Goal: Navigation & Orientation: Find specific page/section

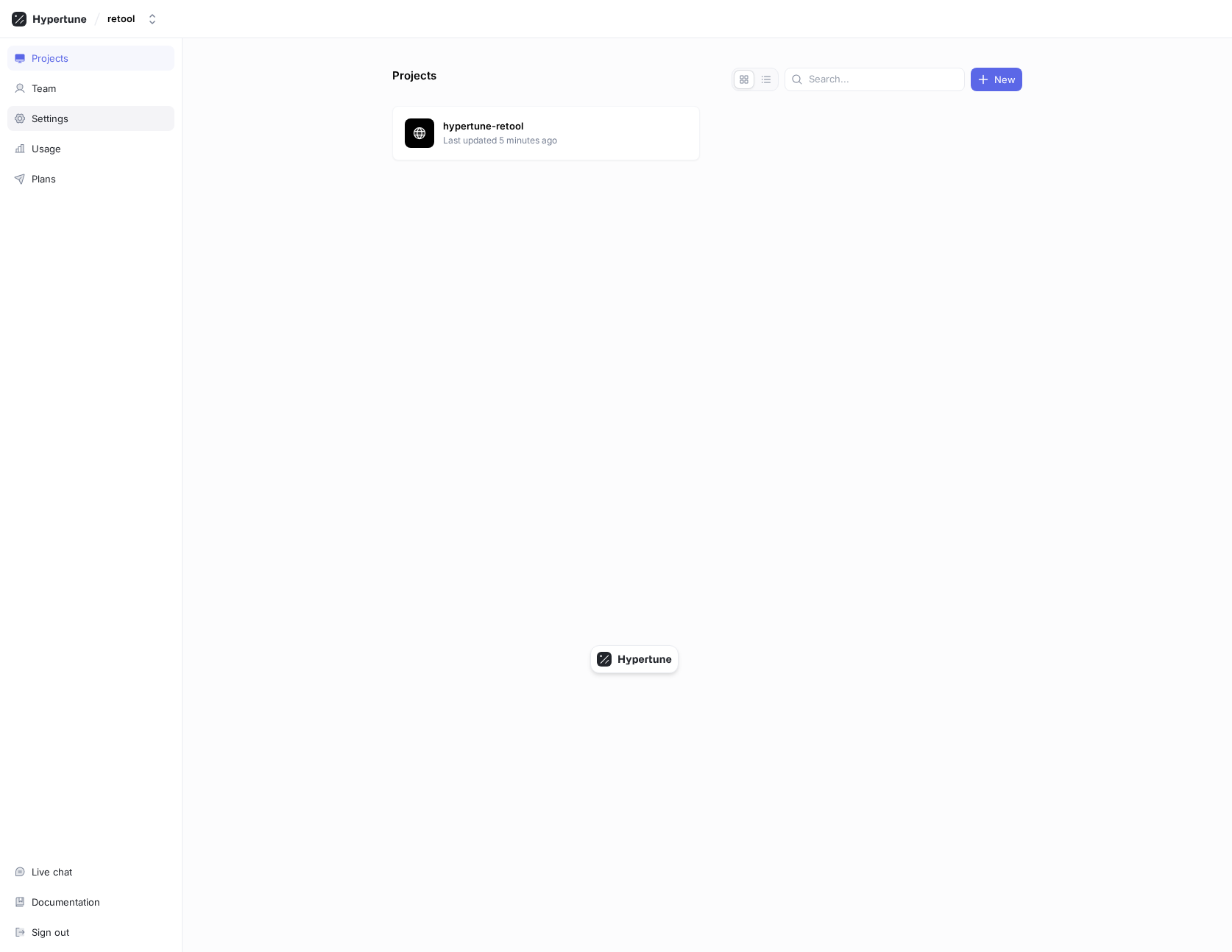
click at [95, 120] on div "Settings" at bounding box center [91, 118] width 154 height 12
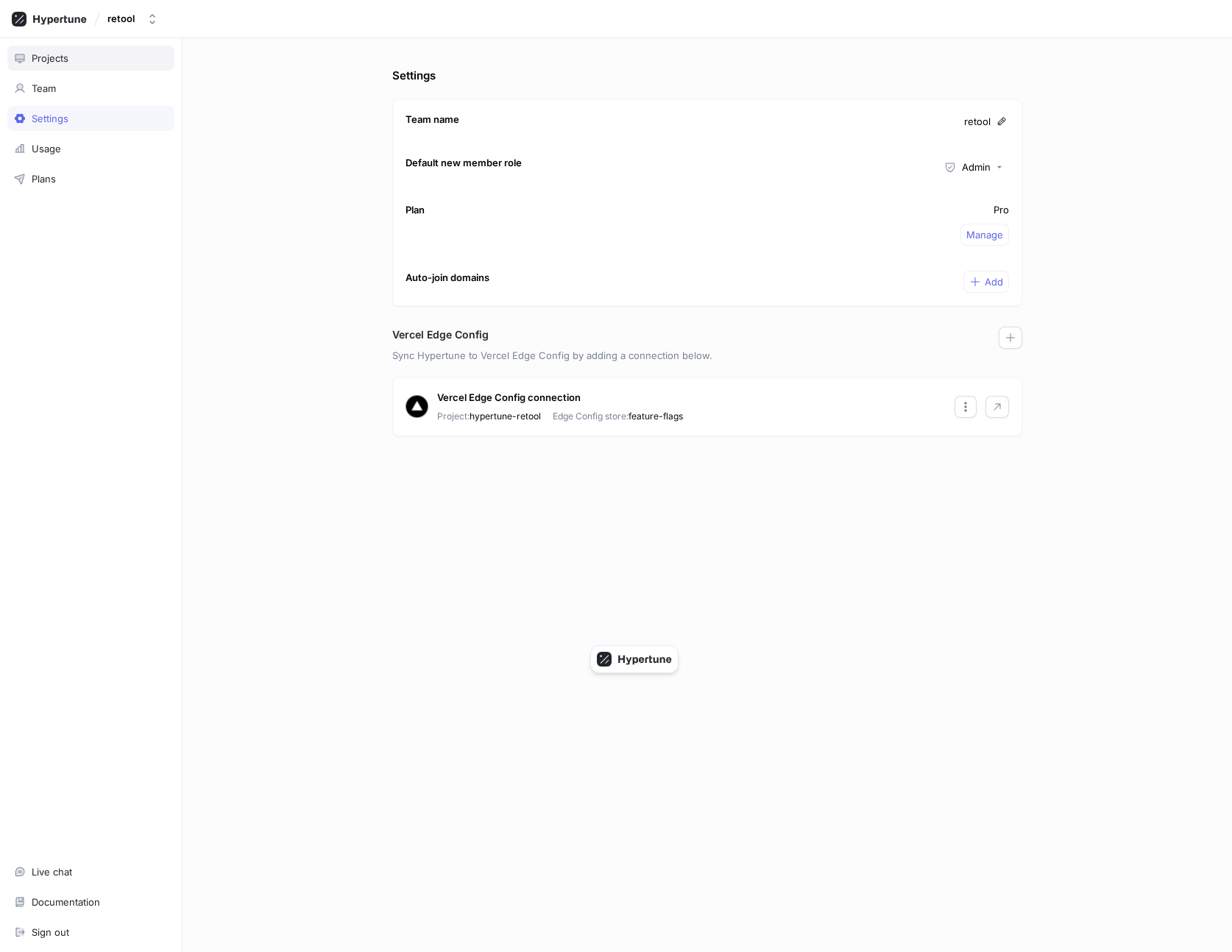
click at [83, 63] on div "Projects" at bounding box center [91, 57] width 154 height 12
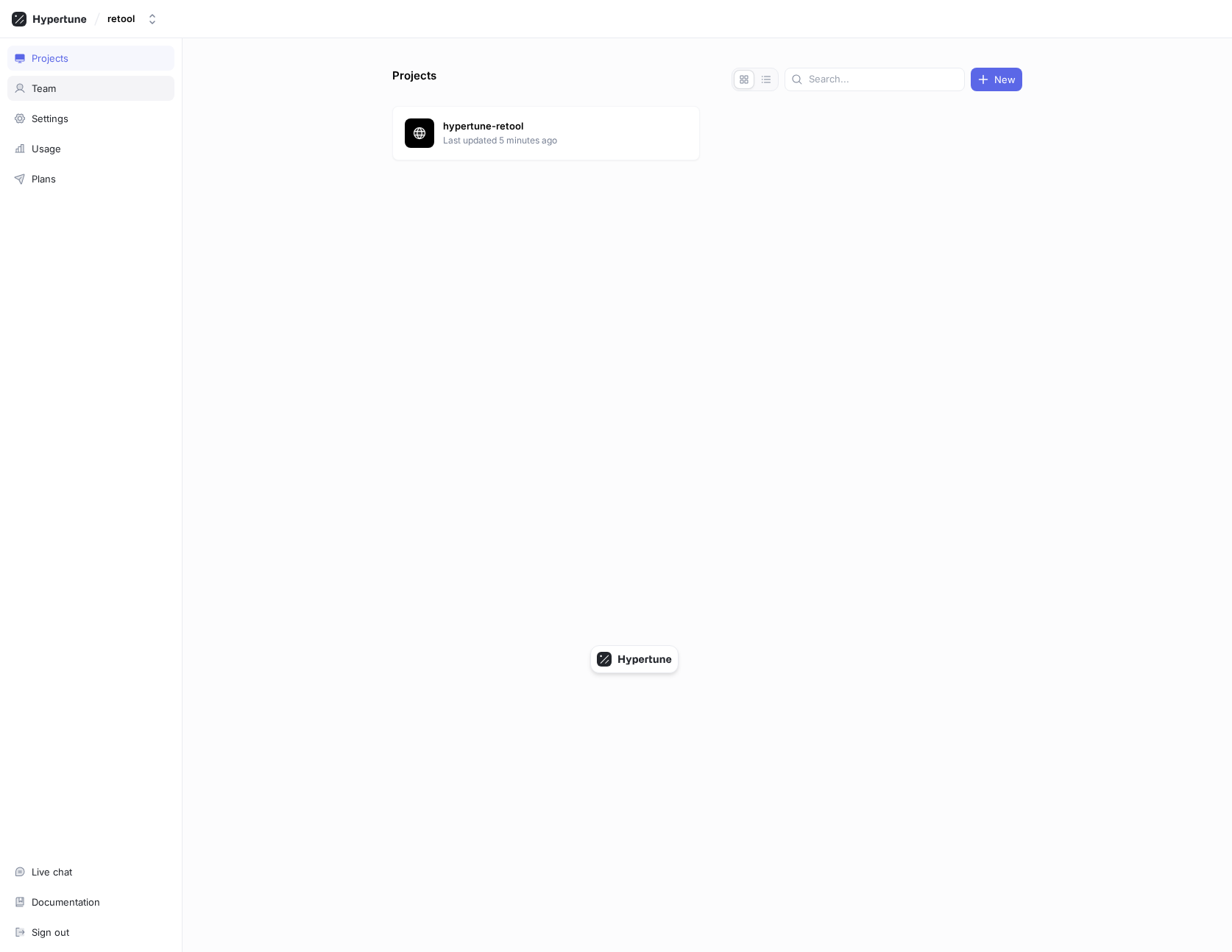
click at [86, 83] on div "Team" at bounding box center [91, 88] width 154 height 12
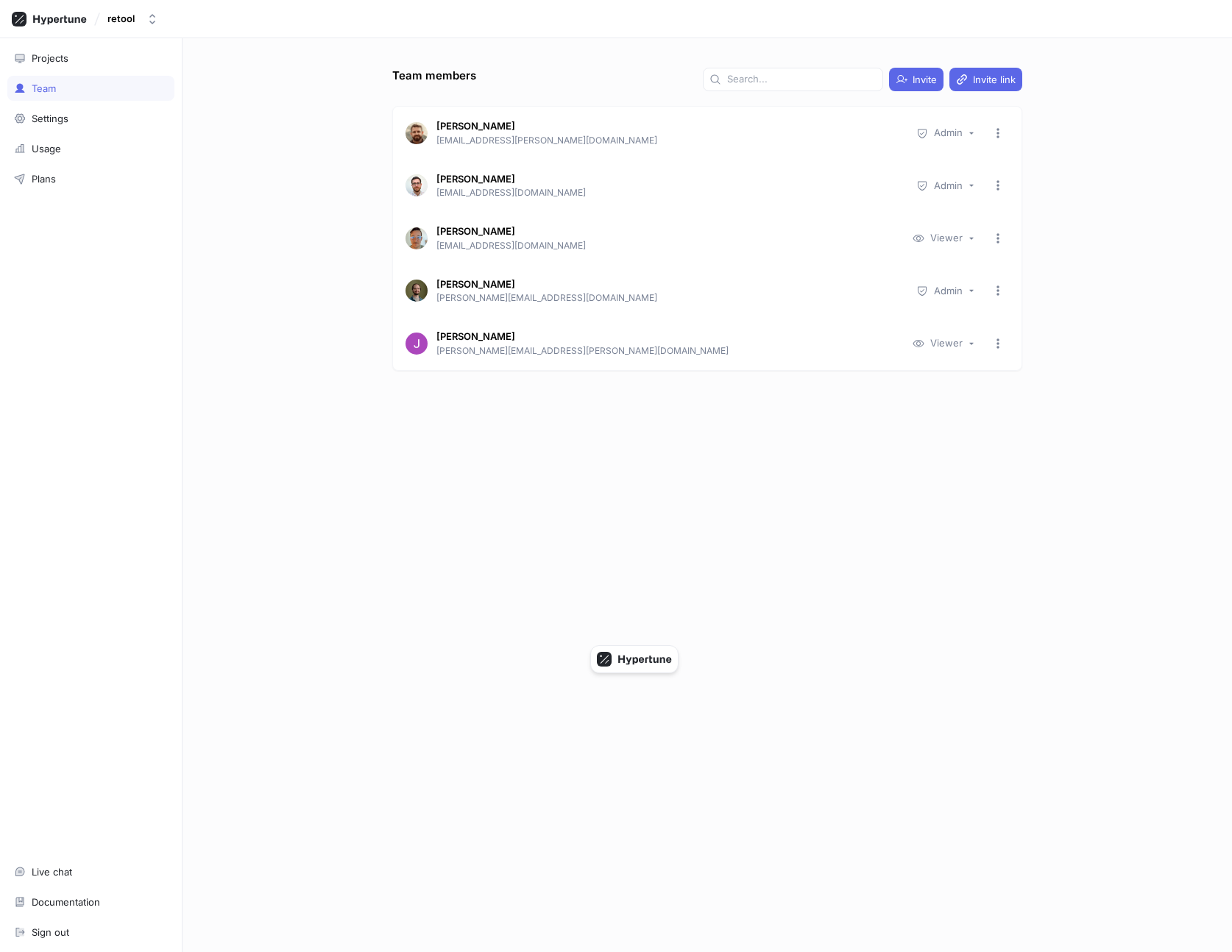
click at [90, 104] on div "Projects Team Settings Usage Plans Live chat Documentation Sign out" at bounding box center [91, 495] width 182 height 913
click at [93, 114] on div "Settings" at bounding box center [91, 118] width 154 height 12
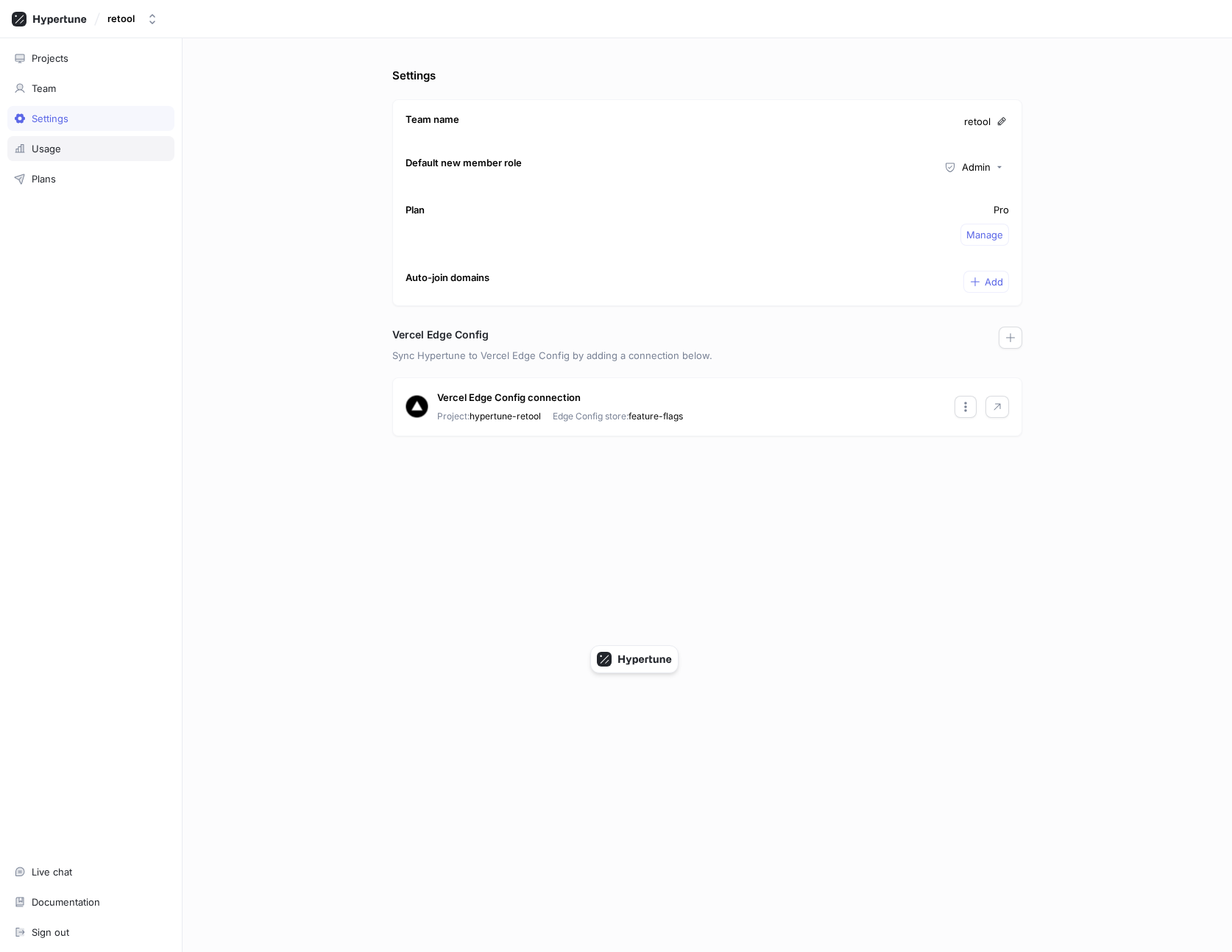
click at [94, 150] on div "Usage" at bounding box center [91, 149] width 154 height 12
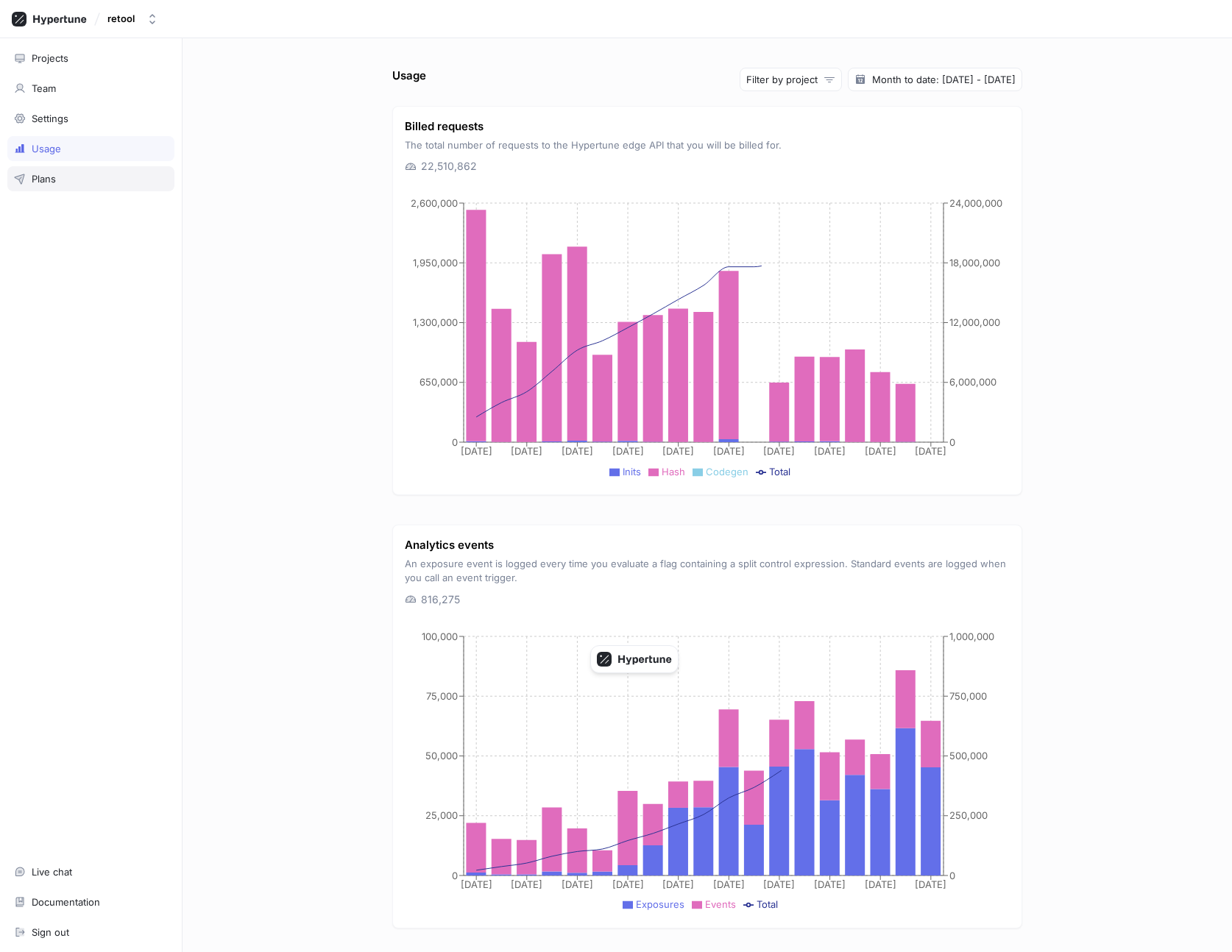
click at [94, 171] on div "Plans" at bounding box center [90, 179] width 167 height 25
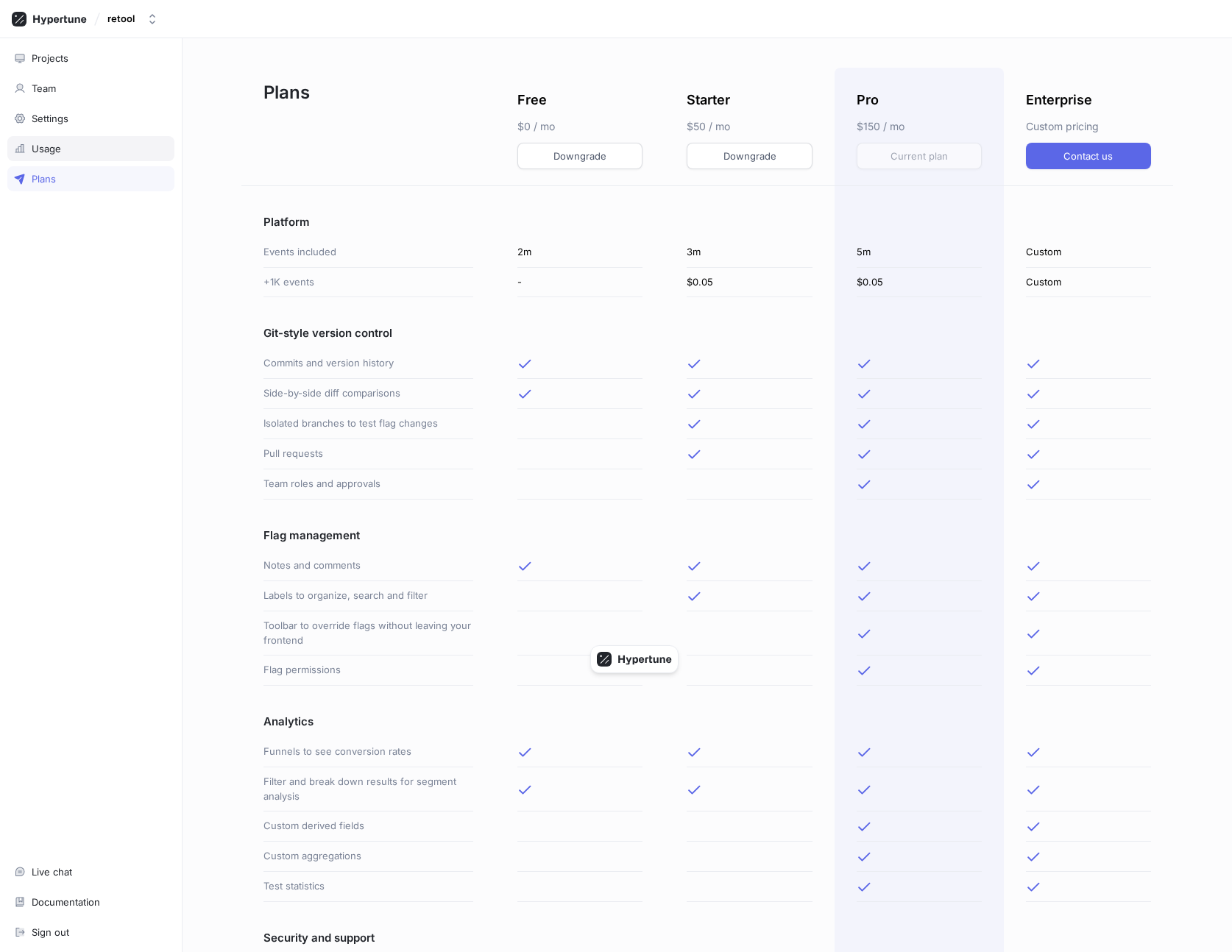
click at [92, 142] on div "Usage" at bounding box center [90, 149] width 167 height 25
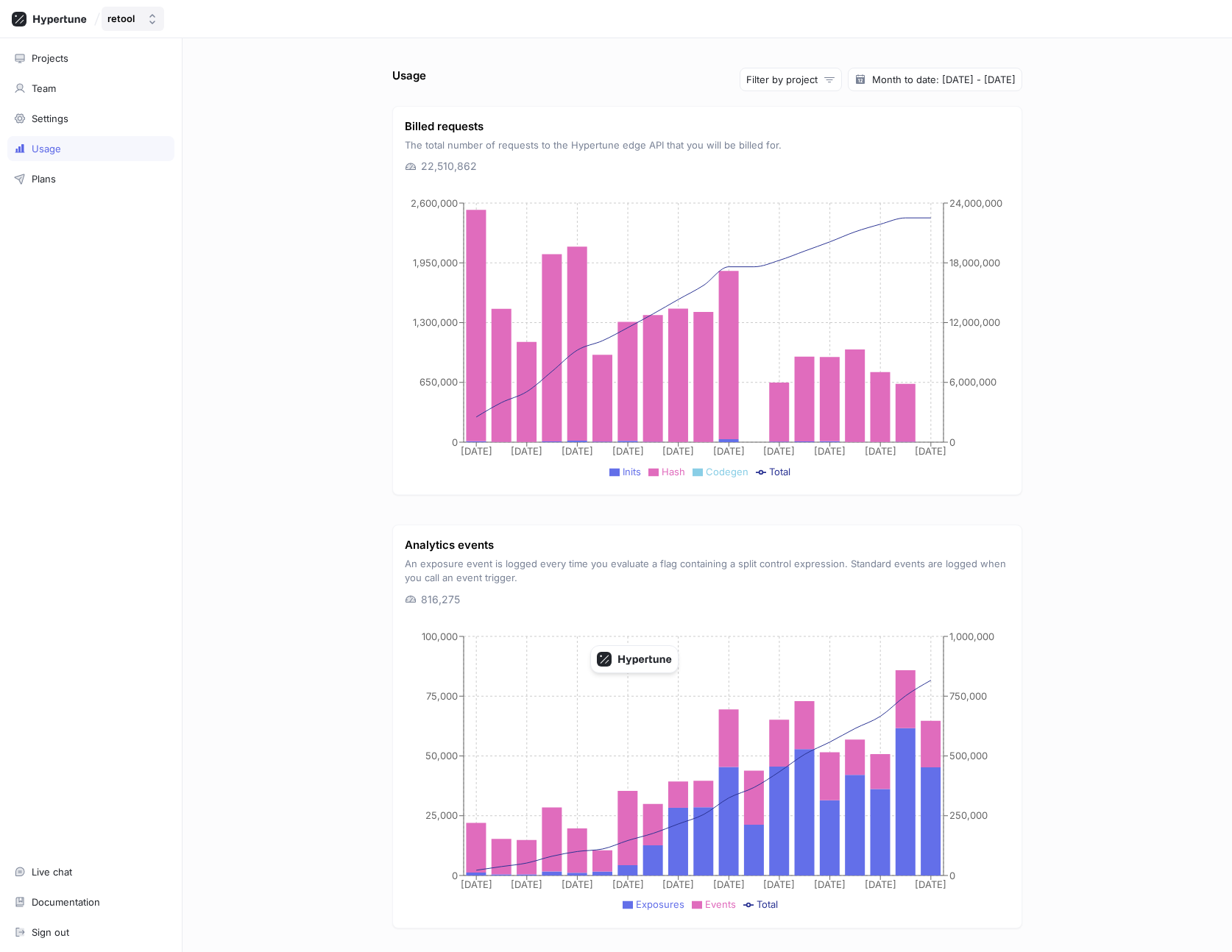
click at [156, 16] on icon "button" at bounding box center [152, 19] width 12 height 12
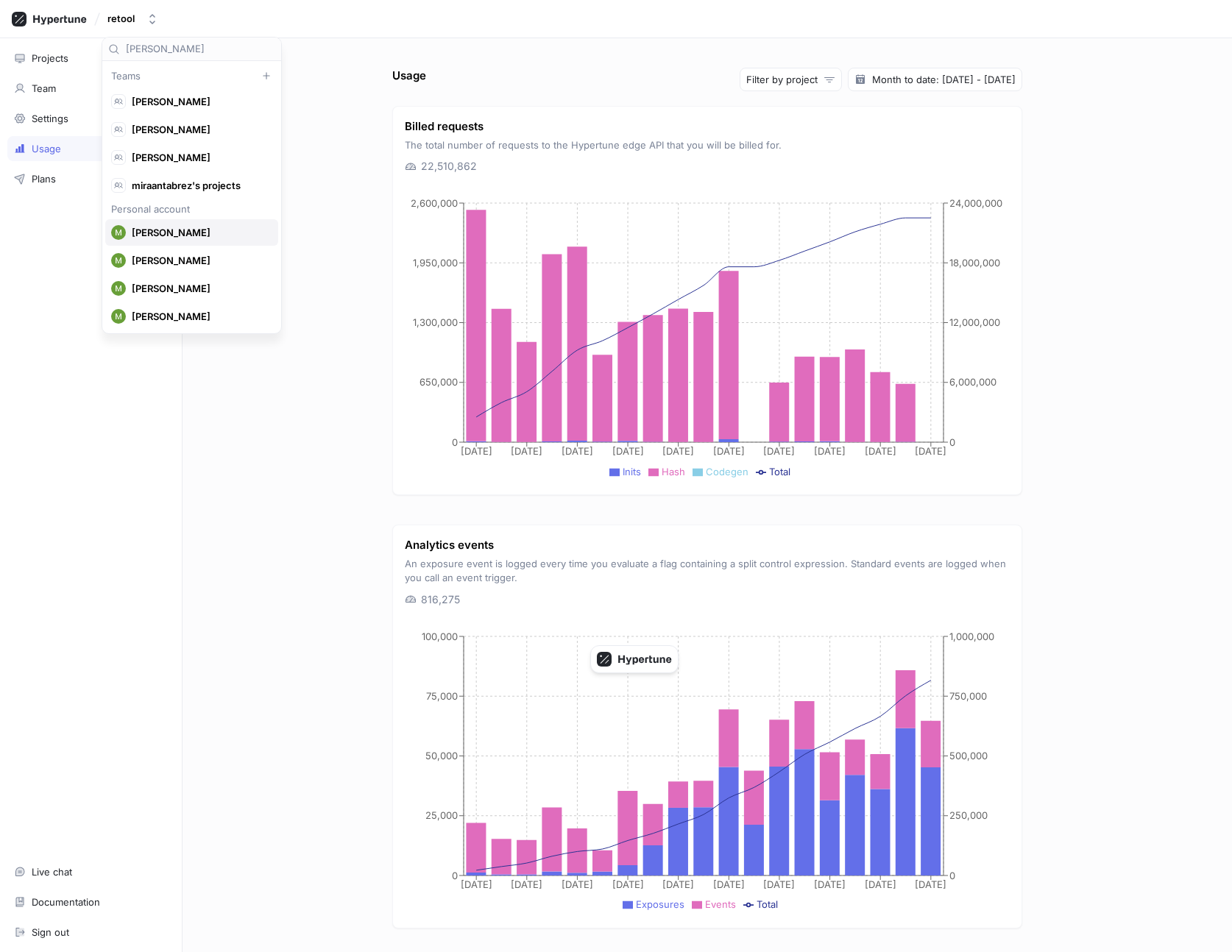
type input "[PERSON_NAME]"
click at [197, 233] on span "[PERSON_NAME]" at bounding box center [198, 233] width 133 height 13
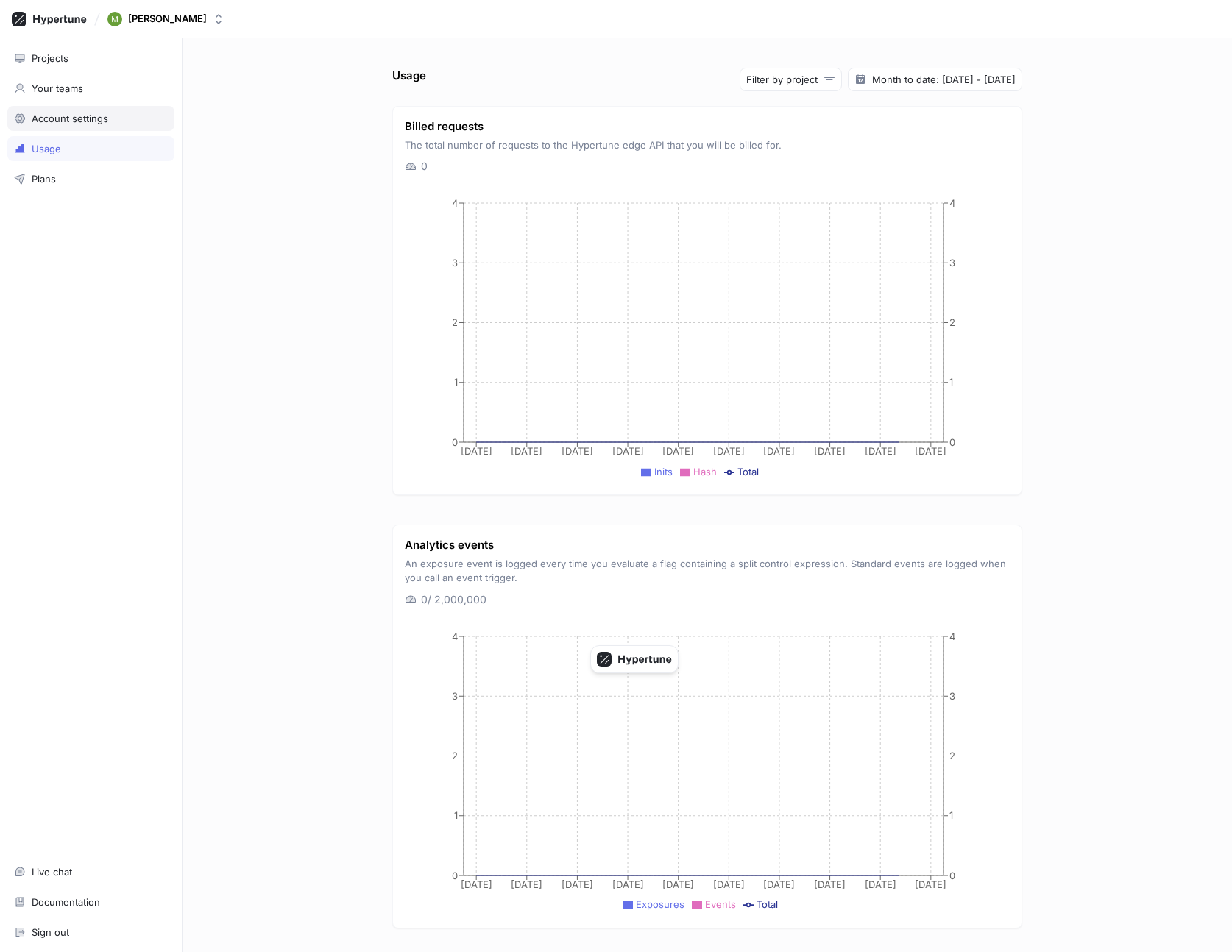
click at [131, 118] on div "Account settings" at bounding box center [91, 118] width 154 height 12
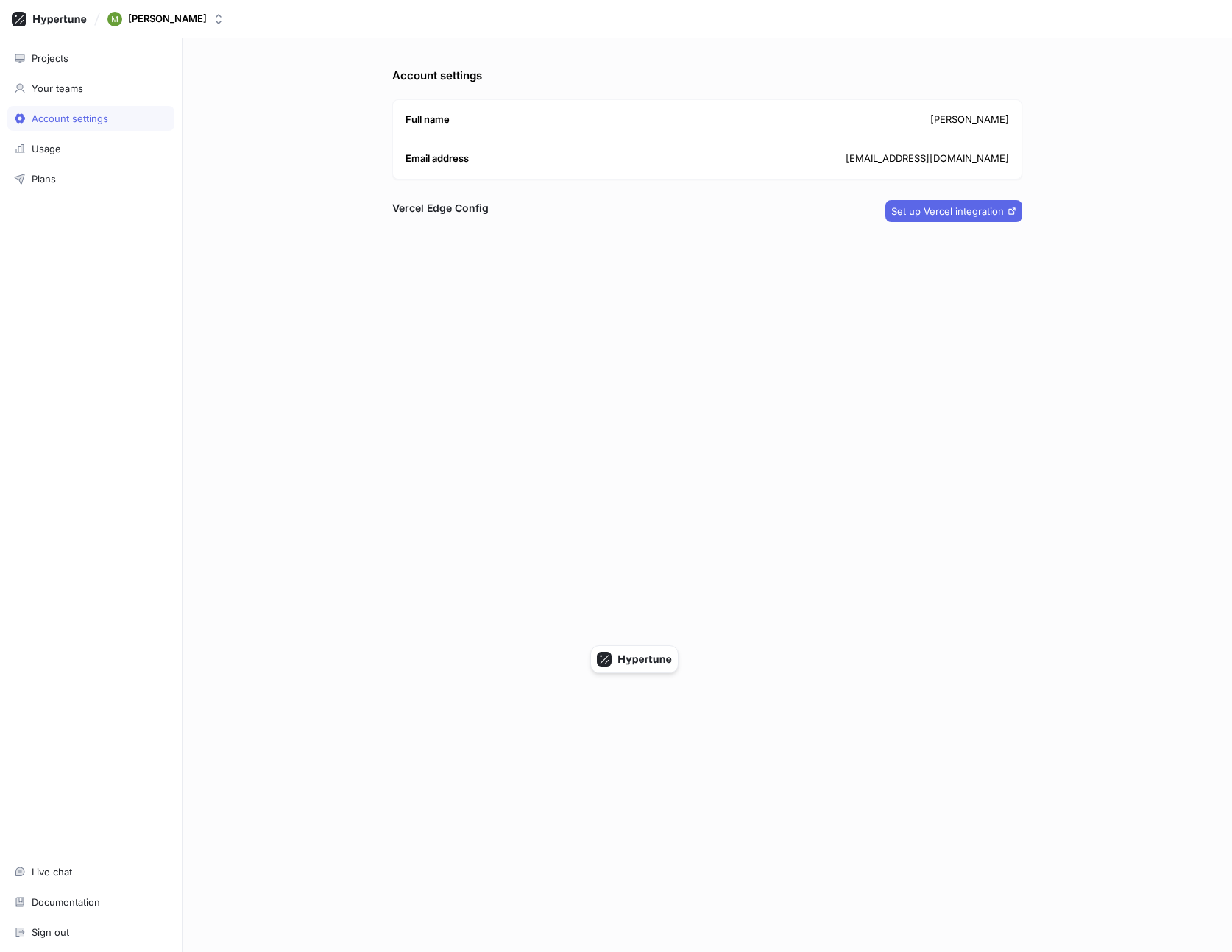
click at [942, 160] on p "[EMAIL_ADDRESS][DOMAIN_NAME]" at bounding box center [927, 159] width 164 height 15
click at [857, 161] on div "Email address [EMAIL_ADDRESS][DOMAIN_NAME]" at bounding box center [707, 159] width 628 height 40
drag, startPoint x: 873, startPoint y: 123, endPoint x: 983, endPoint y: 162, distance: 116.7
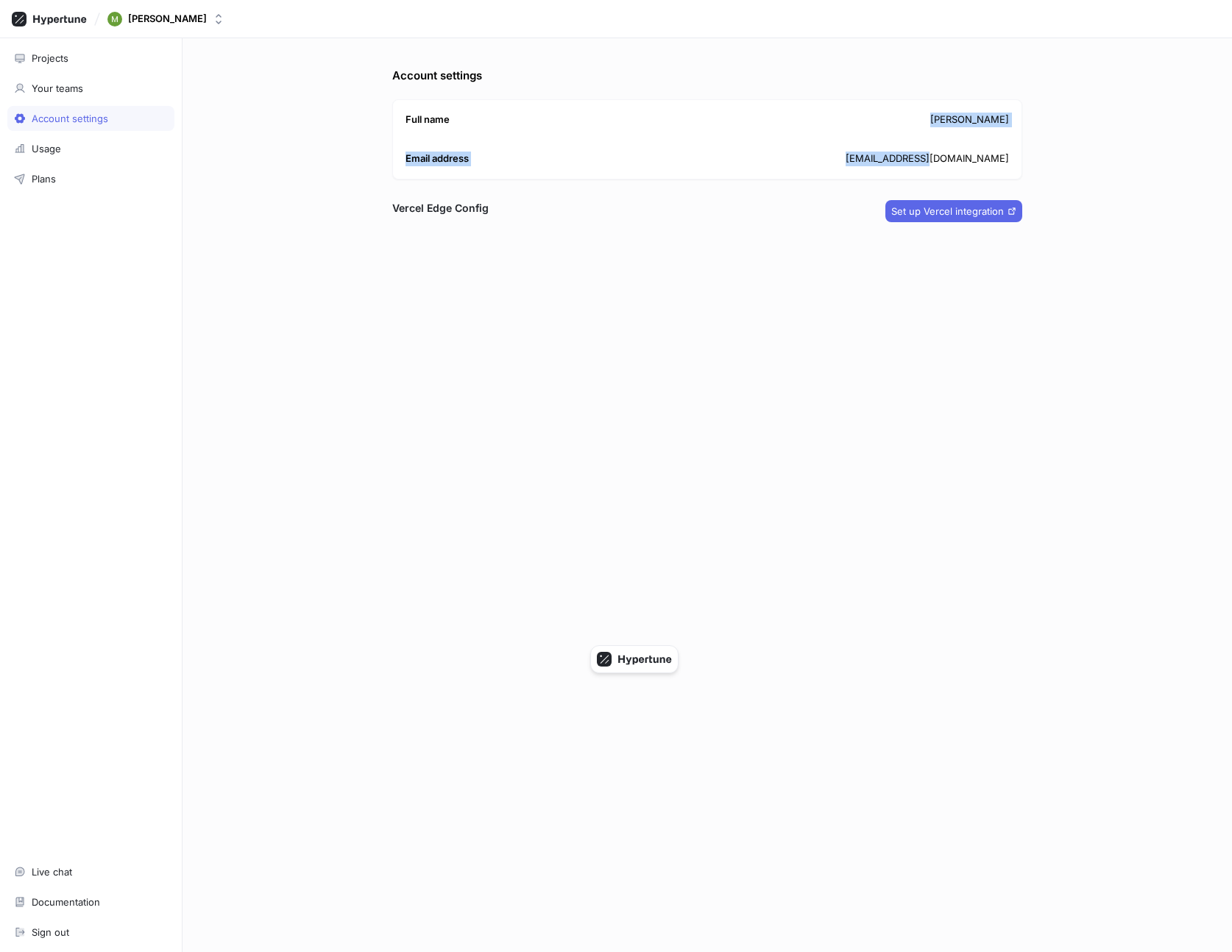
click at [983, 162] on div "Full name [PERSON_NAME] Email address [EMAIL_ADDRESS][DOMAIN_NAME]" at bounding box center [707, 139] width 630 height 80
click at [983, 162] on p "[EMAIL_ADDRESS][DOMAIN_NAME]" at bounding box center [927, 159] width 164 height 15
click at [178, 27] on button "[PERSON_NAME]" at bounding box center [166, 19] width 129 height 27
type input "retool"
click at [191, 106] on span "retool" at bounding box center [198, 102] width 133 height 13
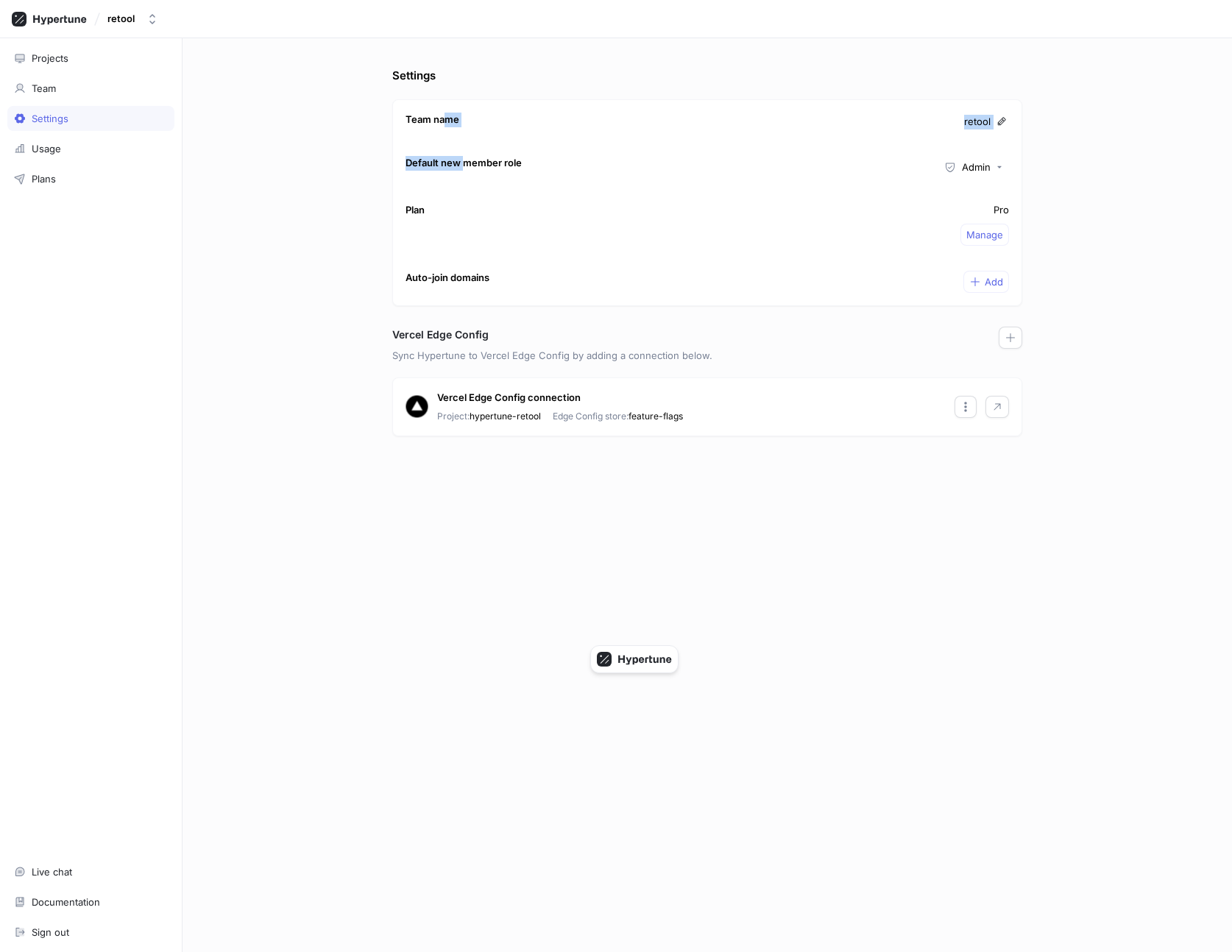
drag, startPoint x: 445, startPoint y: 113, endPoint x: 465, endPoint y: 166, distance: 56.6
click at [465, 165] on div "Team name retool Default new member role Admin Plan Pro Manage Auto-join domain…" at bounding box center [707, 202] width 630 height 207
click at [465, 166] on p "Default new member role" at bounding box center [464, 163] width 116 height 15
